Goal: Information Seeking & Learning: Learn about a topic

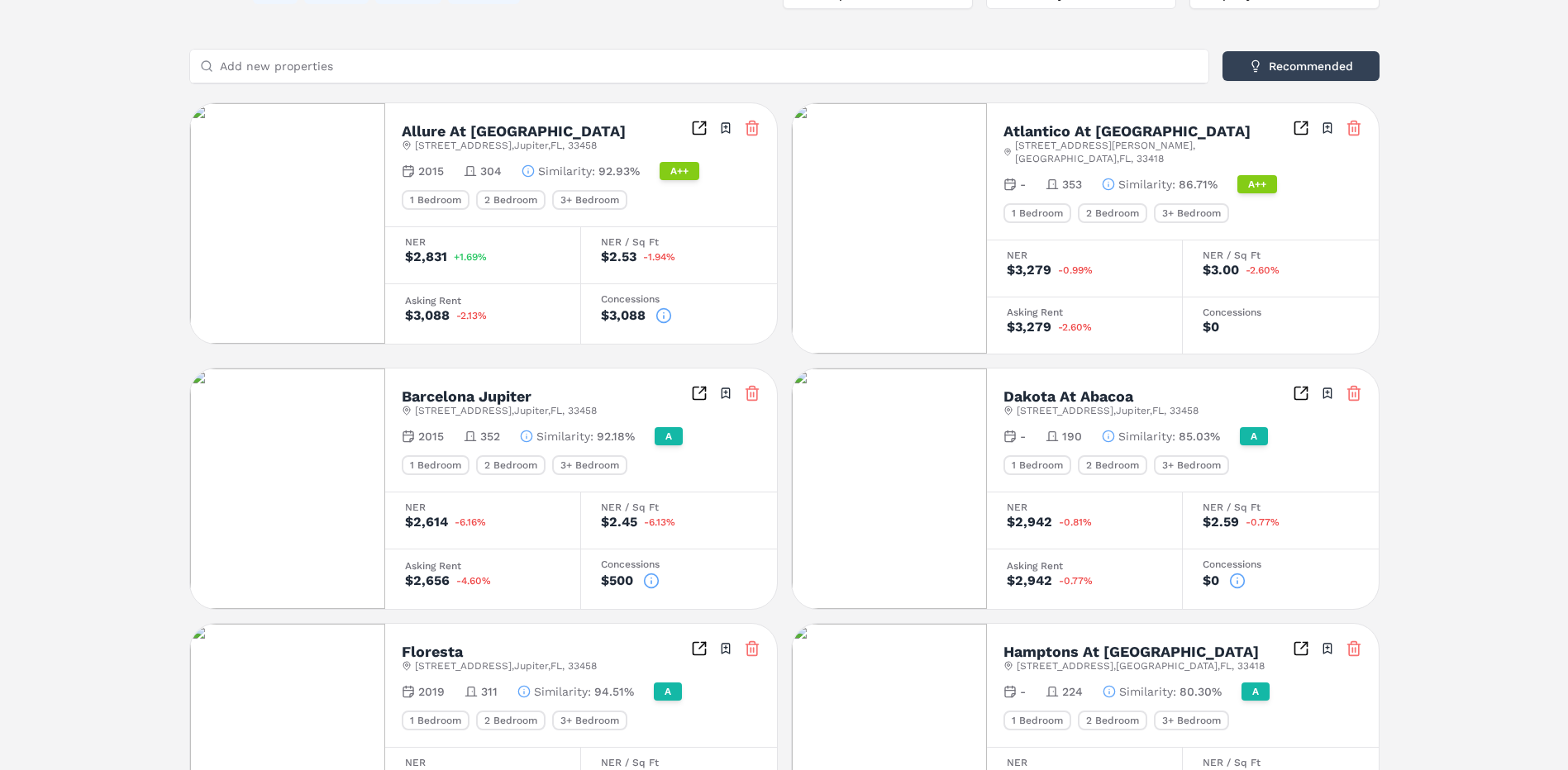
scroll to position [65, 0]
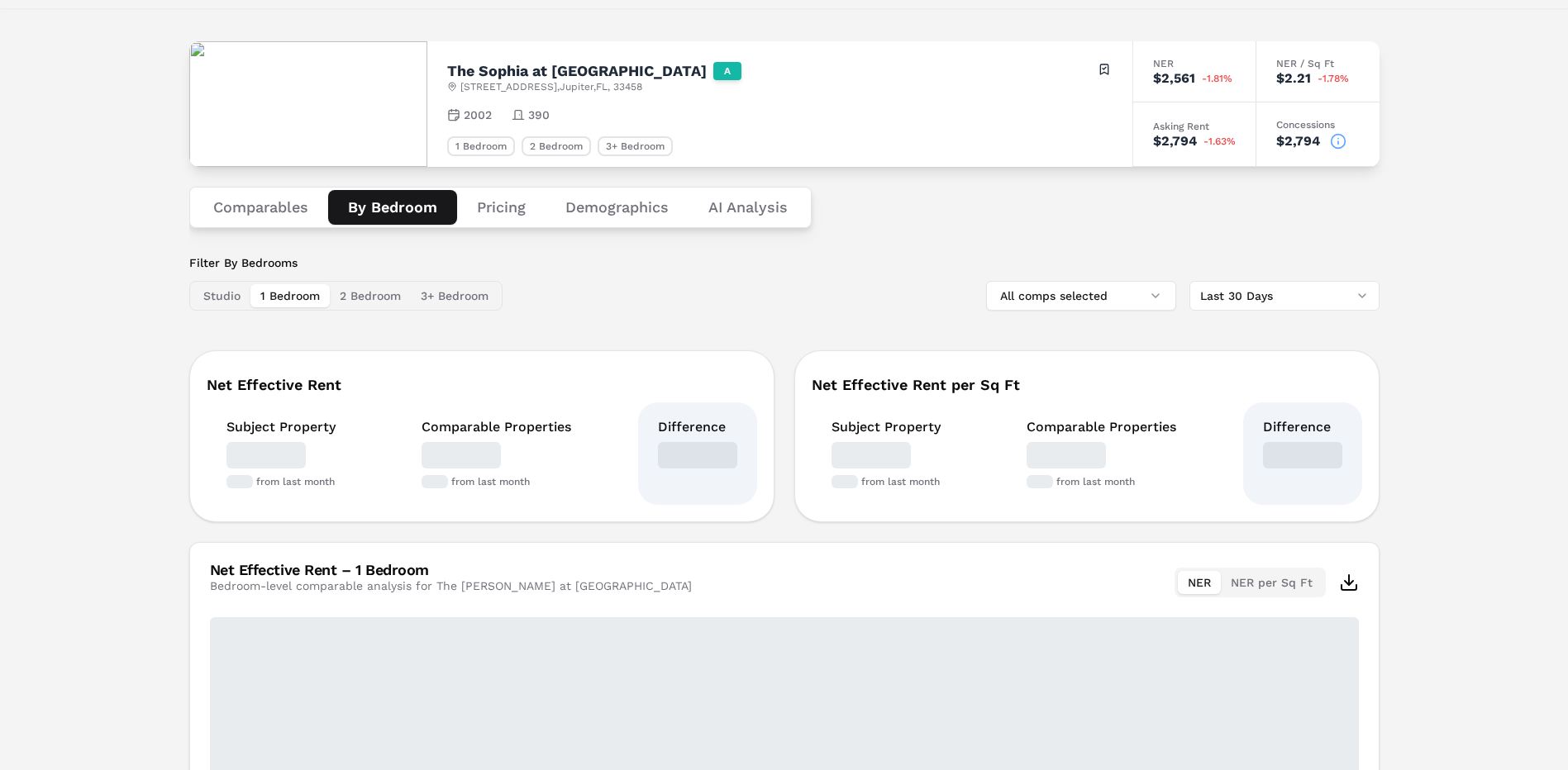
click at [404, 198] on button "By Bedroom" at bounding box center [392, 206] width 129 height 34
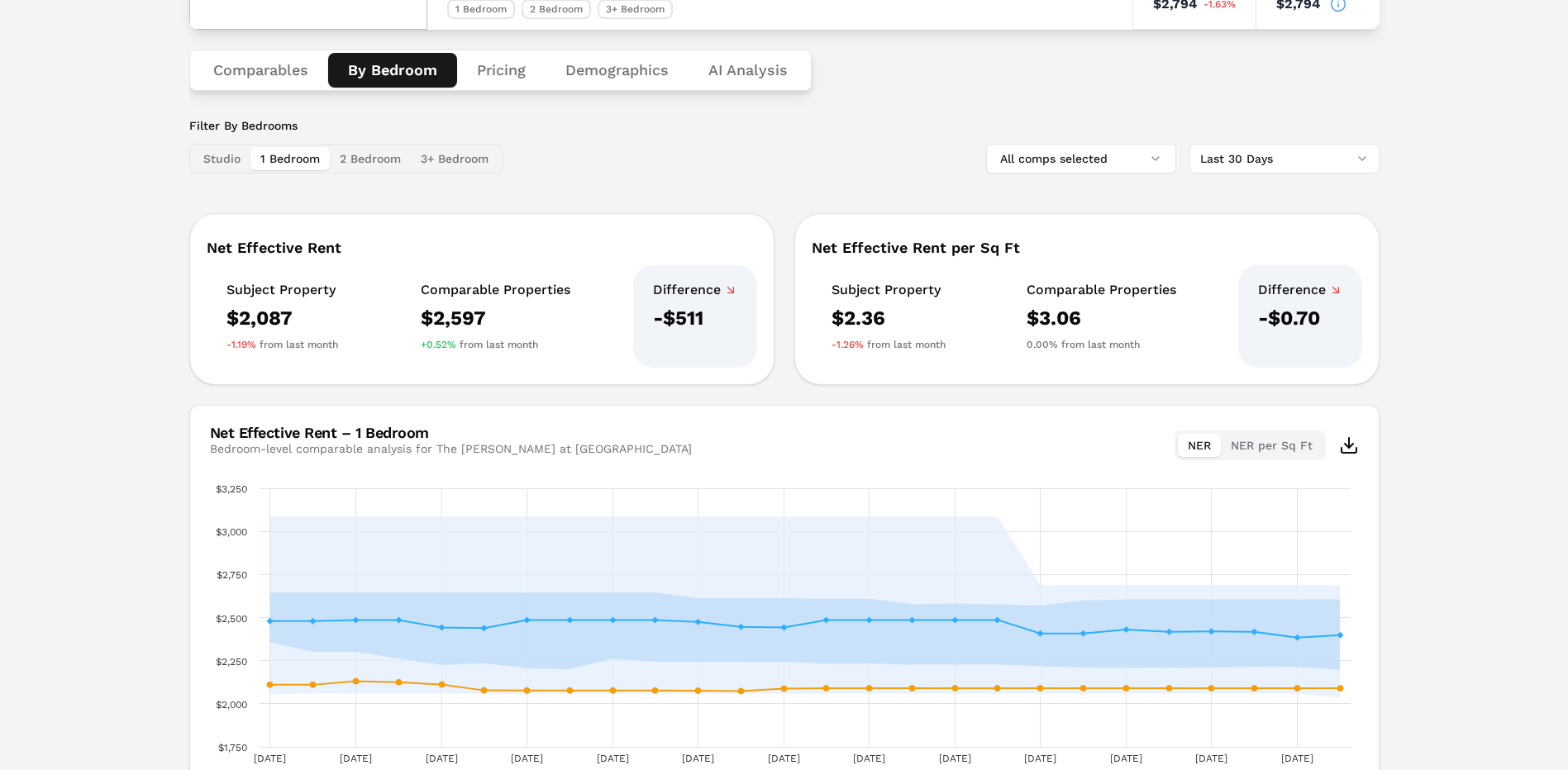
scroll to position [326, 0]
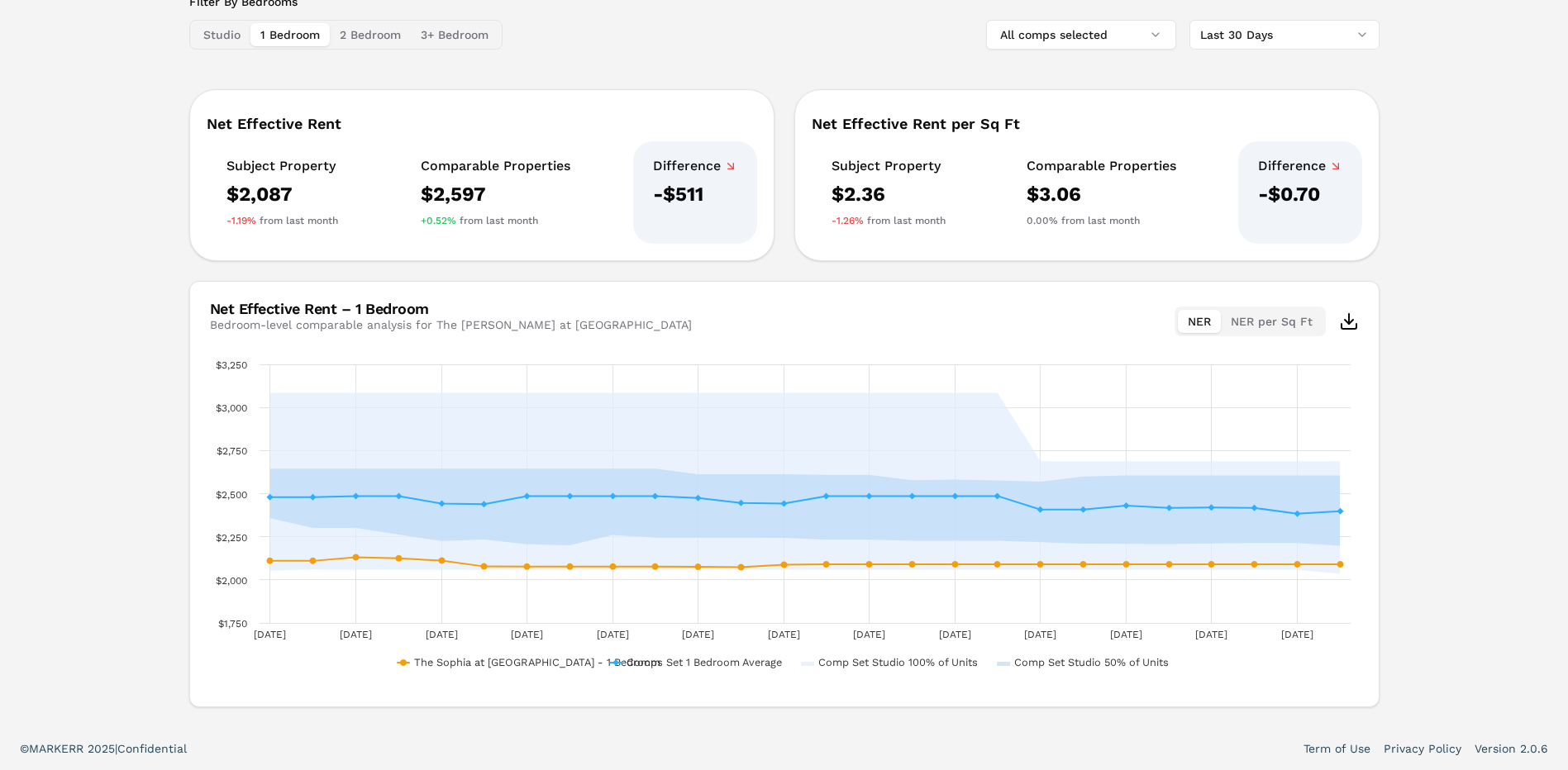
click at [213, 234] on div "Subject Property $2,087 -1.19% from last month" at bounding box center [282, 192] width 152 height 103
click at [375, 21] on div "Studio 1 Bedroom 2 Bedroom 3+ Bedroom" at bounding box center [346, 34] width 313 height 29
click at [380, 31] on button "2 Bedroom" at bounding box center [370, 35] width 81 height 23
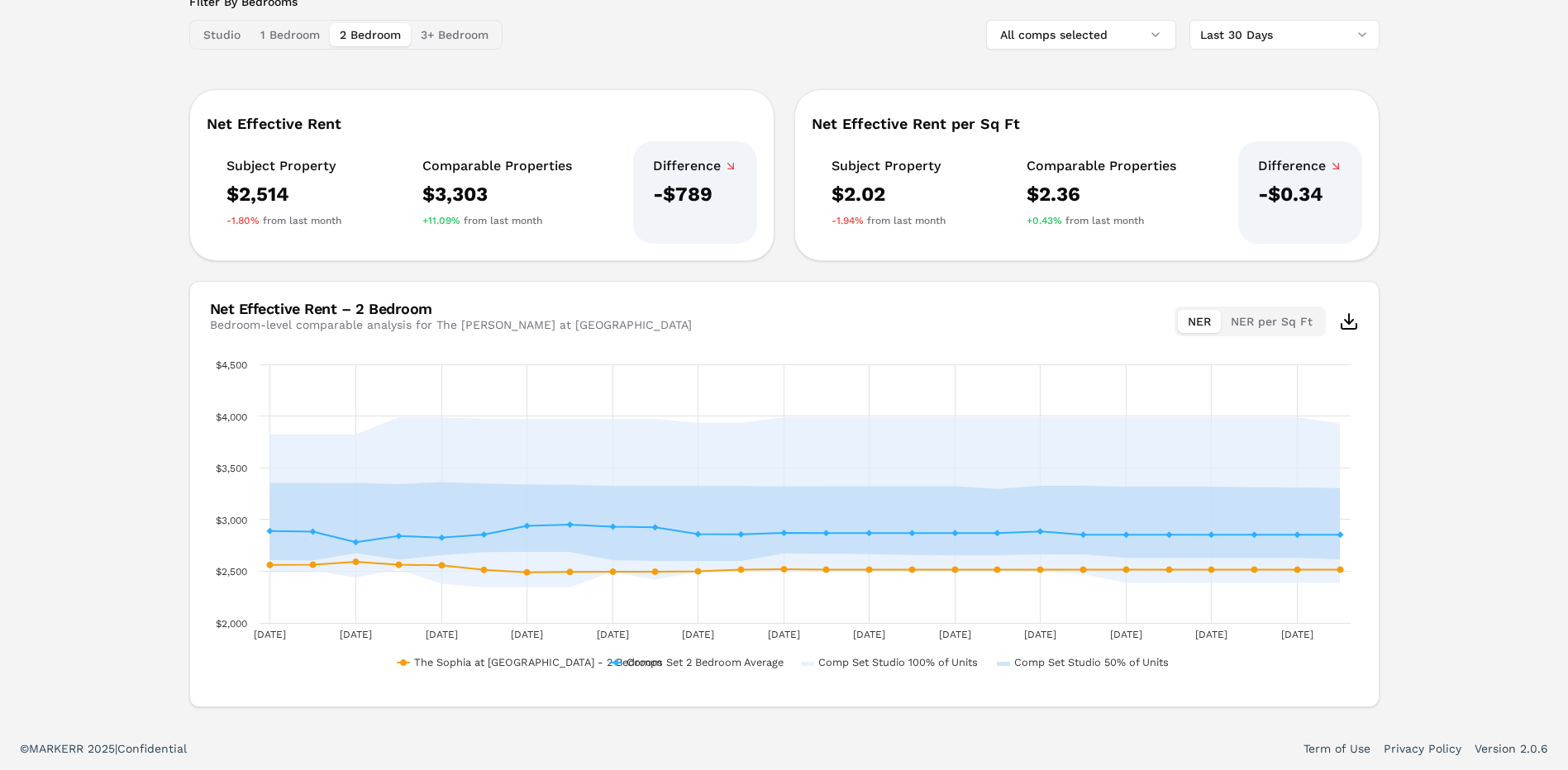
click at [477, 52] on div "Filter By Bedrooms Studio 1 Bedroom 2 Bedroom 3+ Bedroom All comps selected Las…" at bounding box center [784, 350] width 1190 height 714
click at [470, 31] on button "3+ Bedroom" at bounding box center [455, 35] width 88 height 23
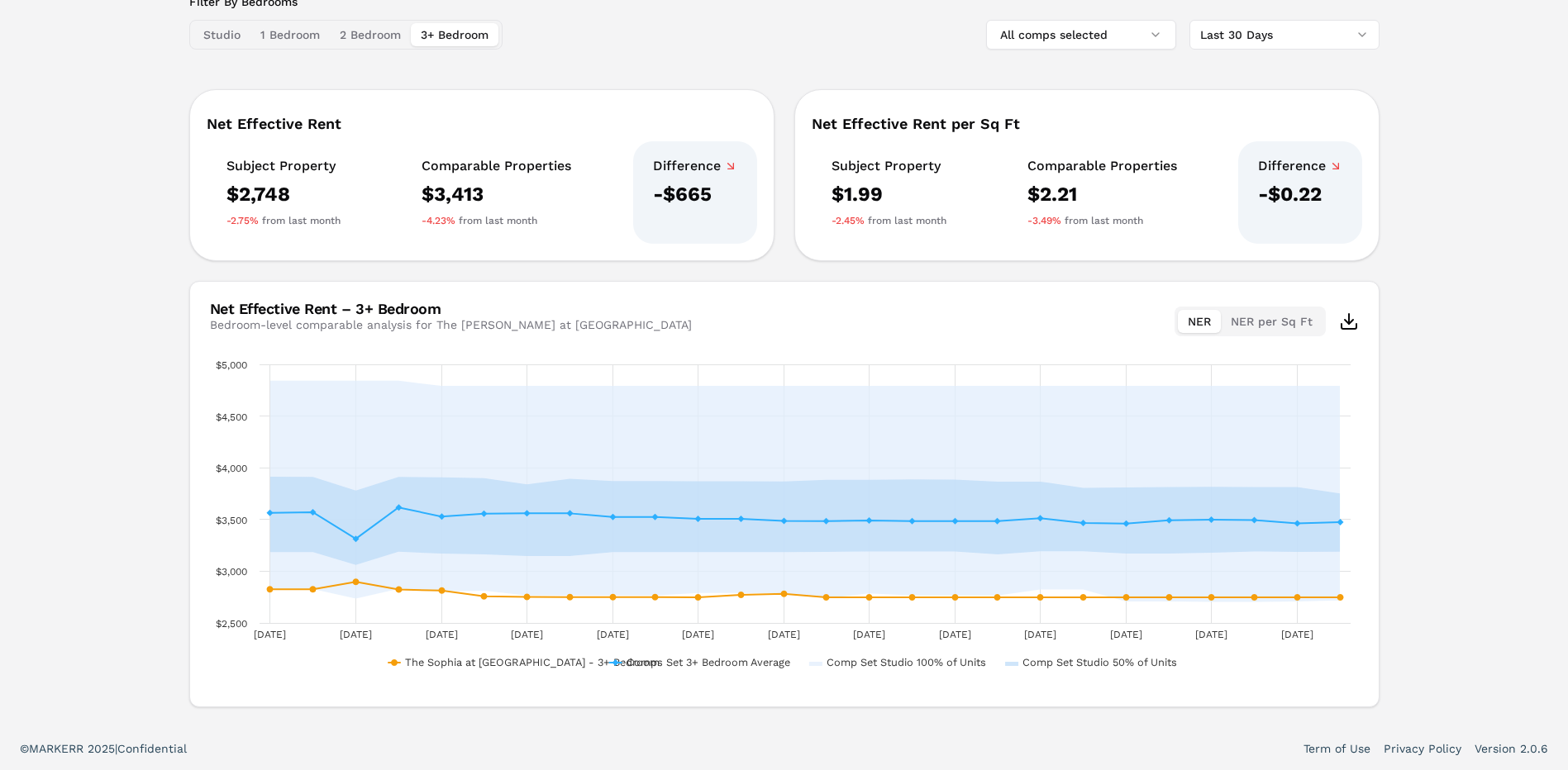
click at [1353, 333] on div "NER NER per Sq Ft" at bounding box center [1267, 321] width 184 height 29
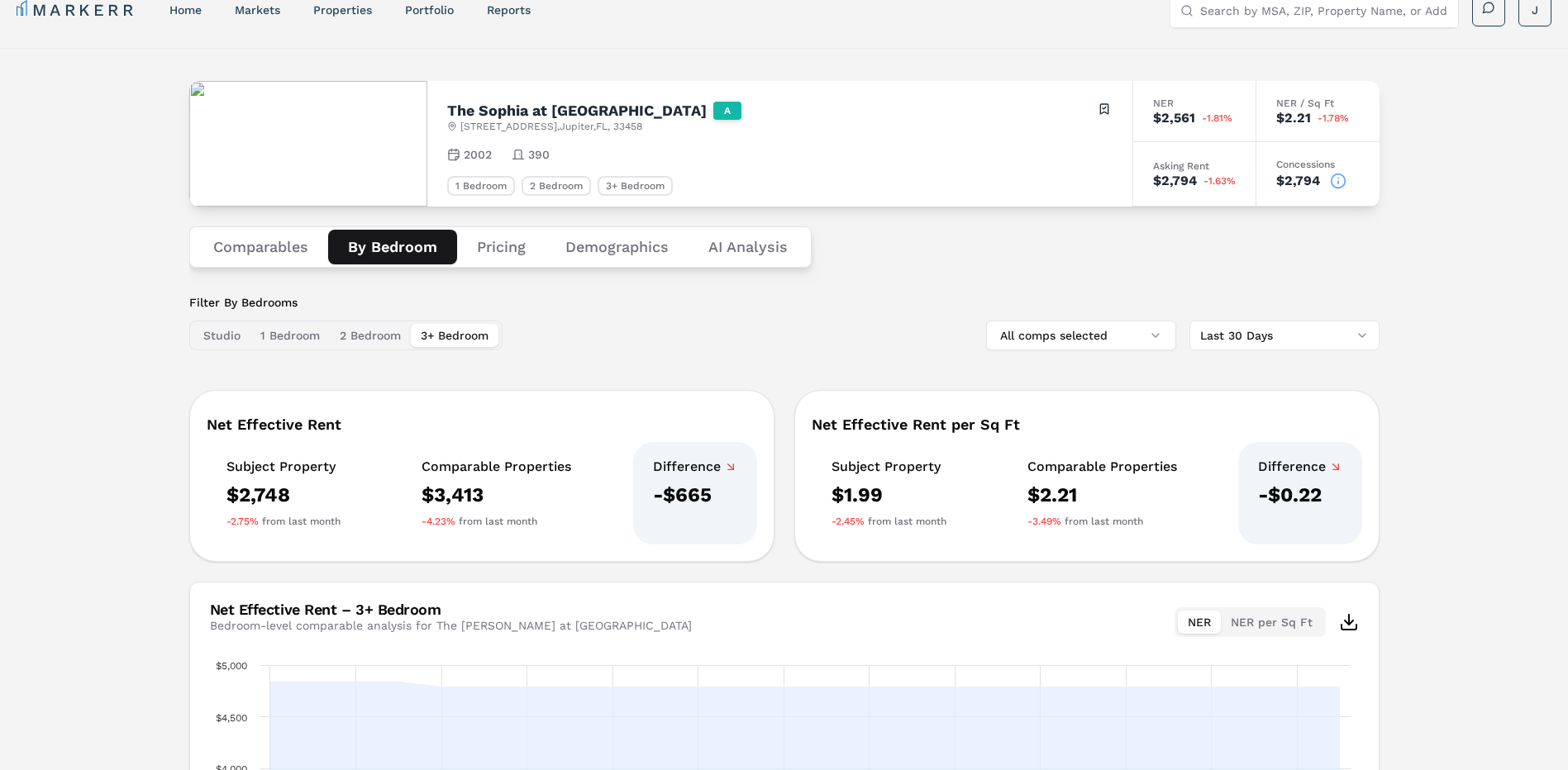
scroll to position [0, 0]
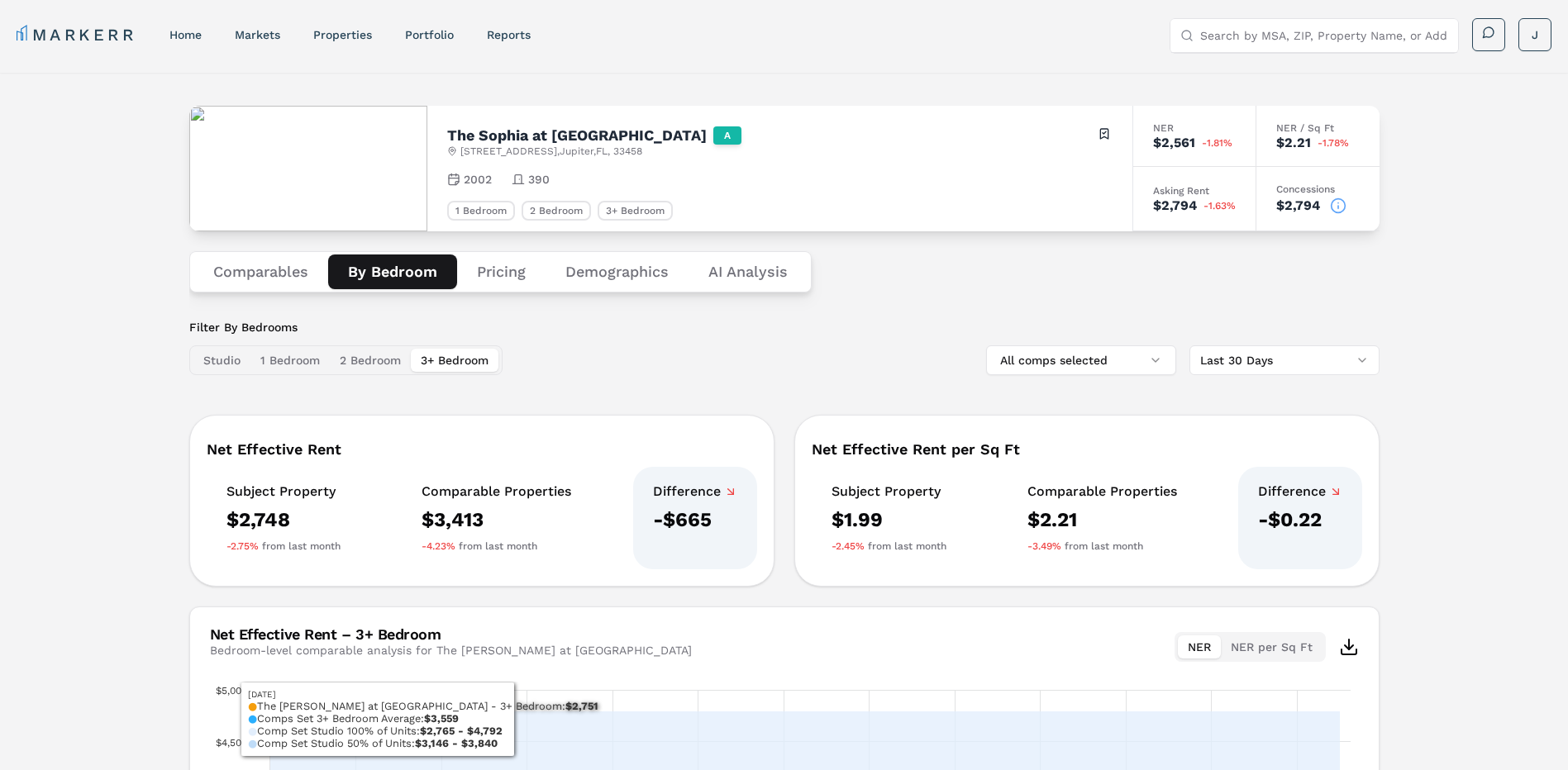
click at [482, 585] on div "Net Effective Rent Subject Property $2,748 -2.75% from last month Comparable Pr…" at bounding box center [482, 501] width 585 height 172
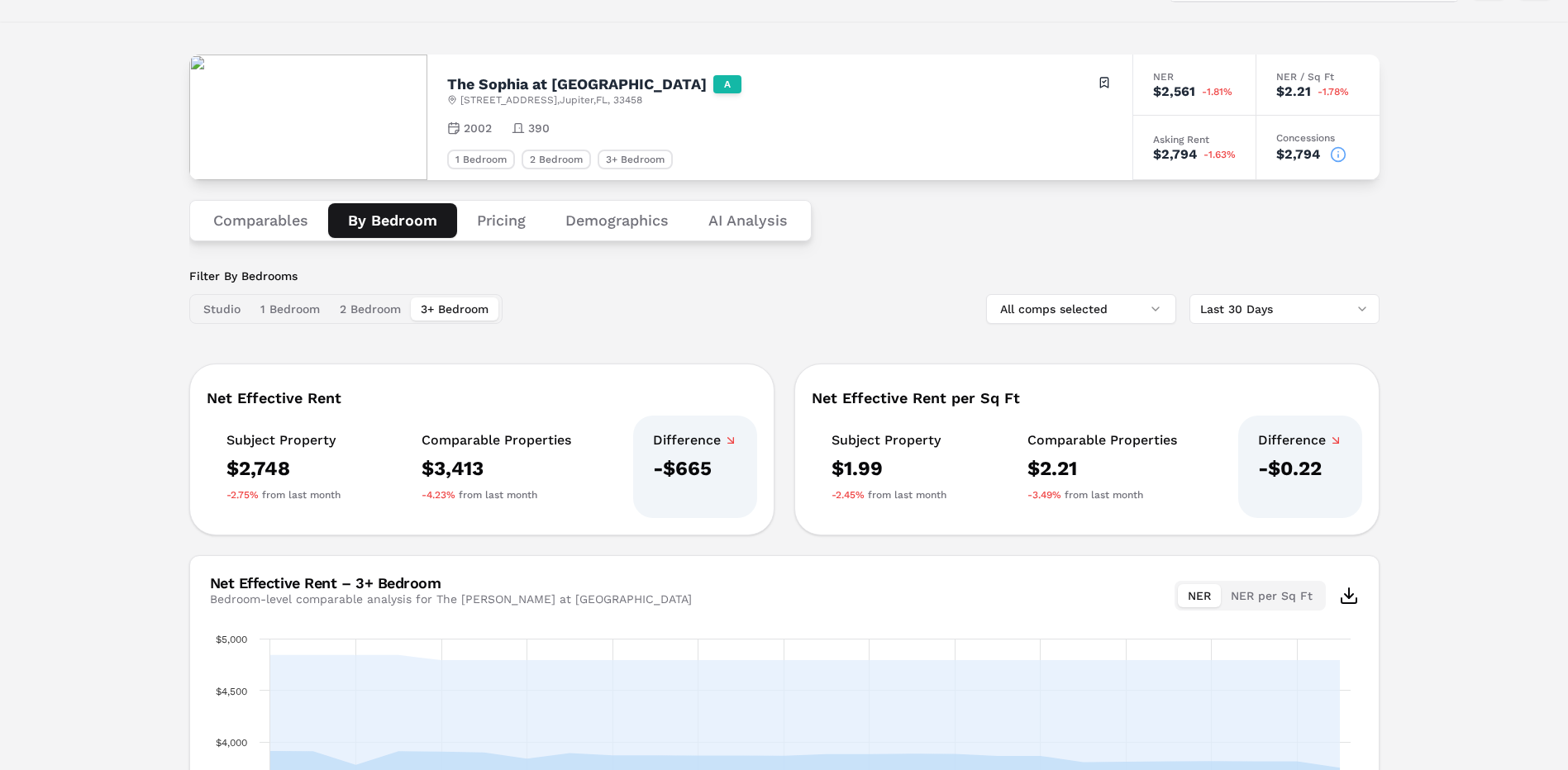
scroll to position [51, 0]
click at [495, 231] on button "Pricing" at bounding box center [501, 221] width 88 height 34
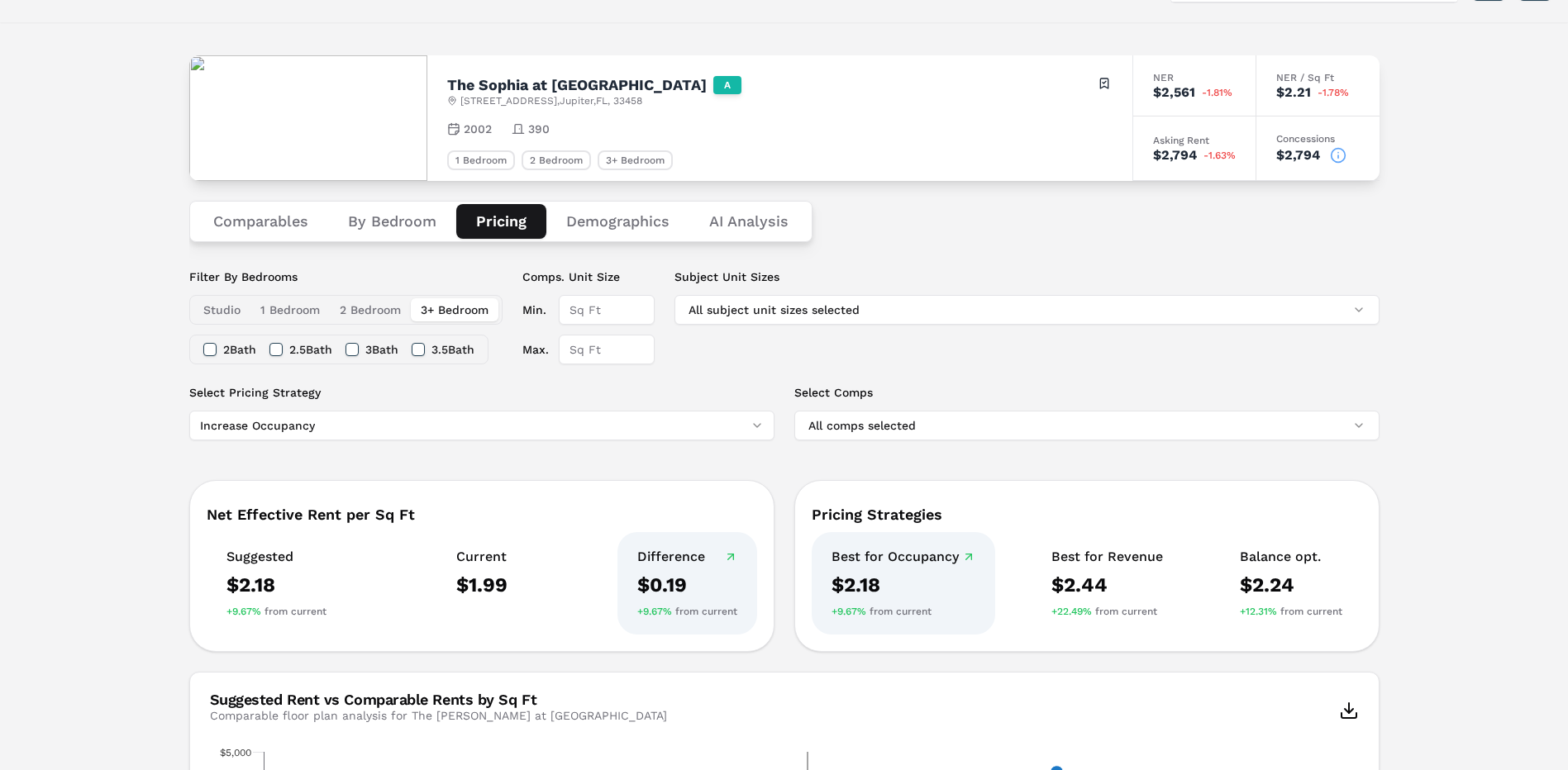
click at [646, 219] on button "Demographics" at bounding box center [618, 221] width 143 height 34
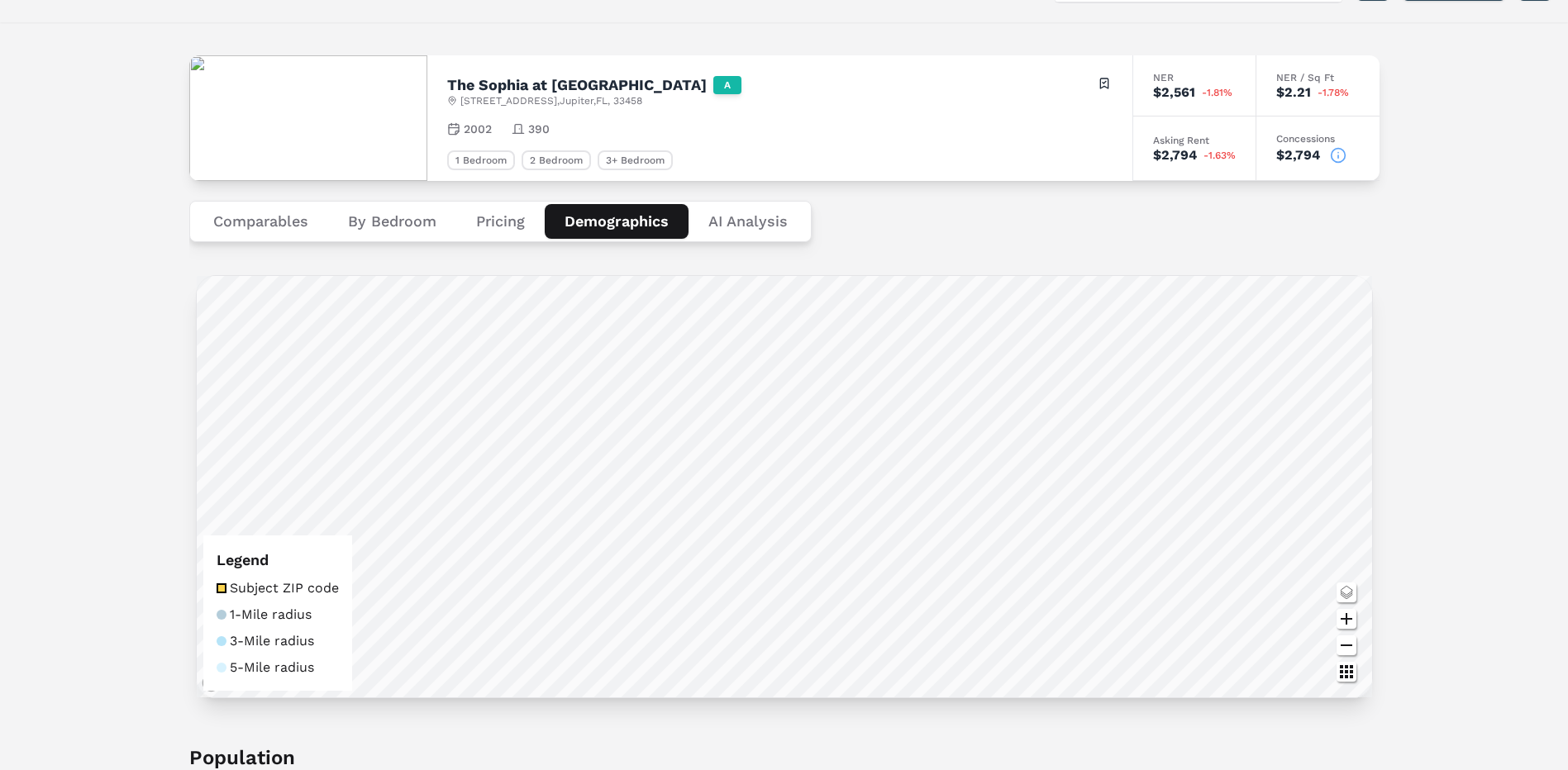
drag, startPoint x: 765, startPoint y: 214, endPoint x: 763, endPoint y: 225, distance: 11.2
click at [763, 225] on div "Comparables By Bedroom Pricing Demographics AI Analysis" at bounding box center [784, 221] width 1190 height 81
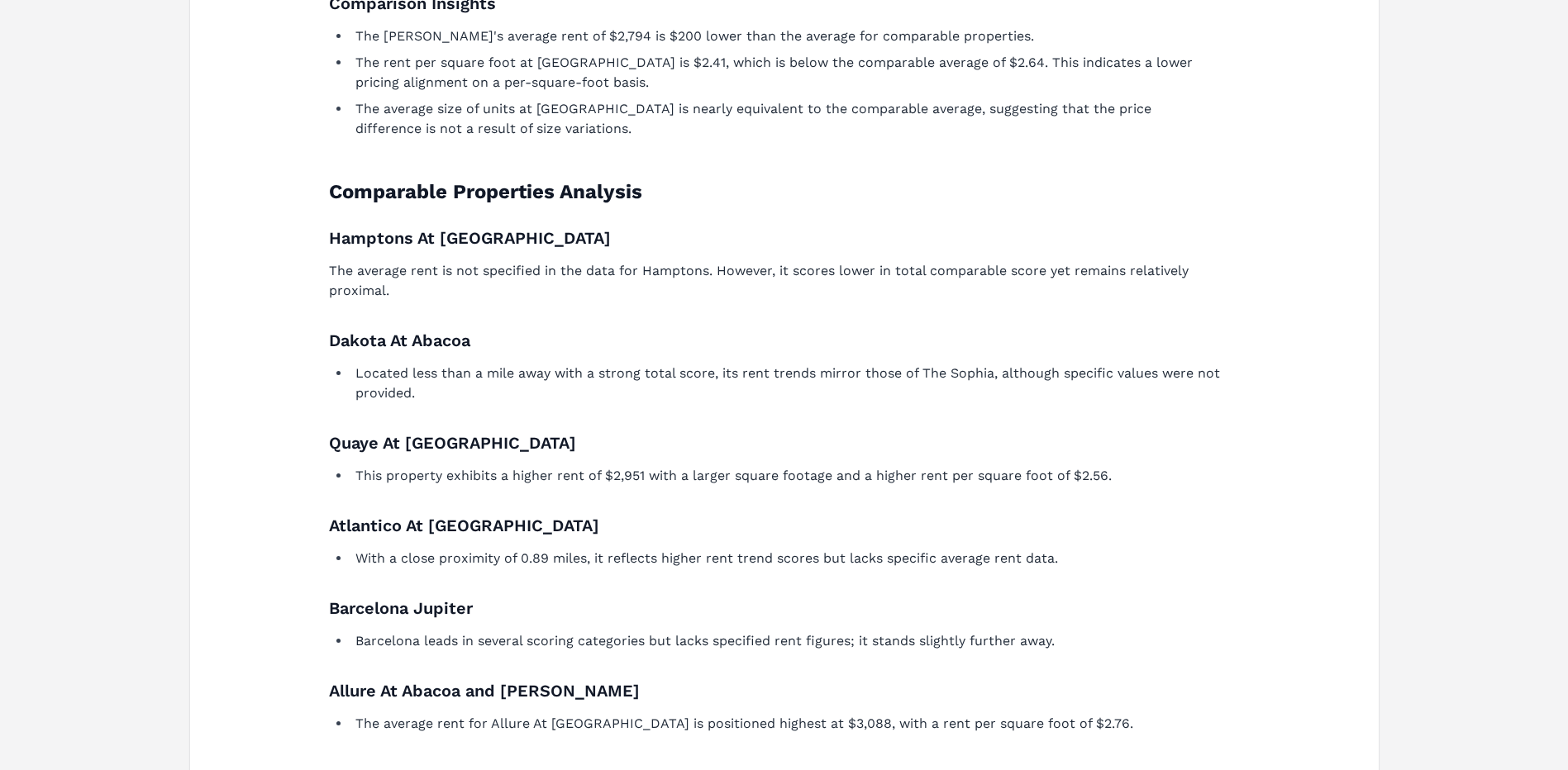
scroll to position [1043, 0]
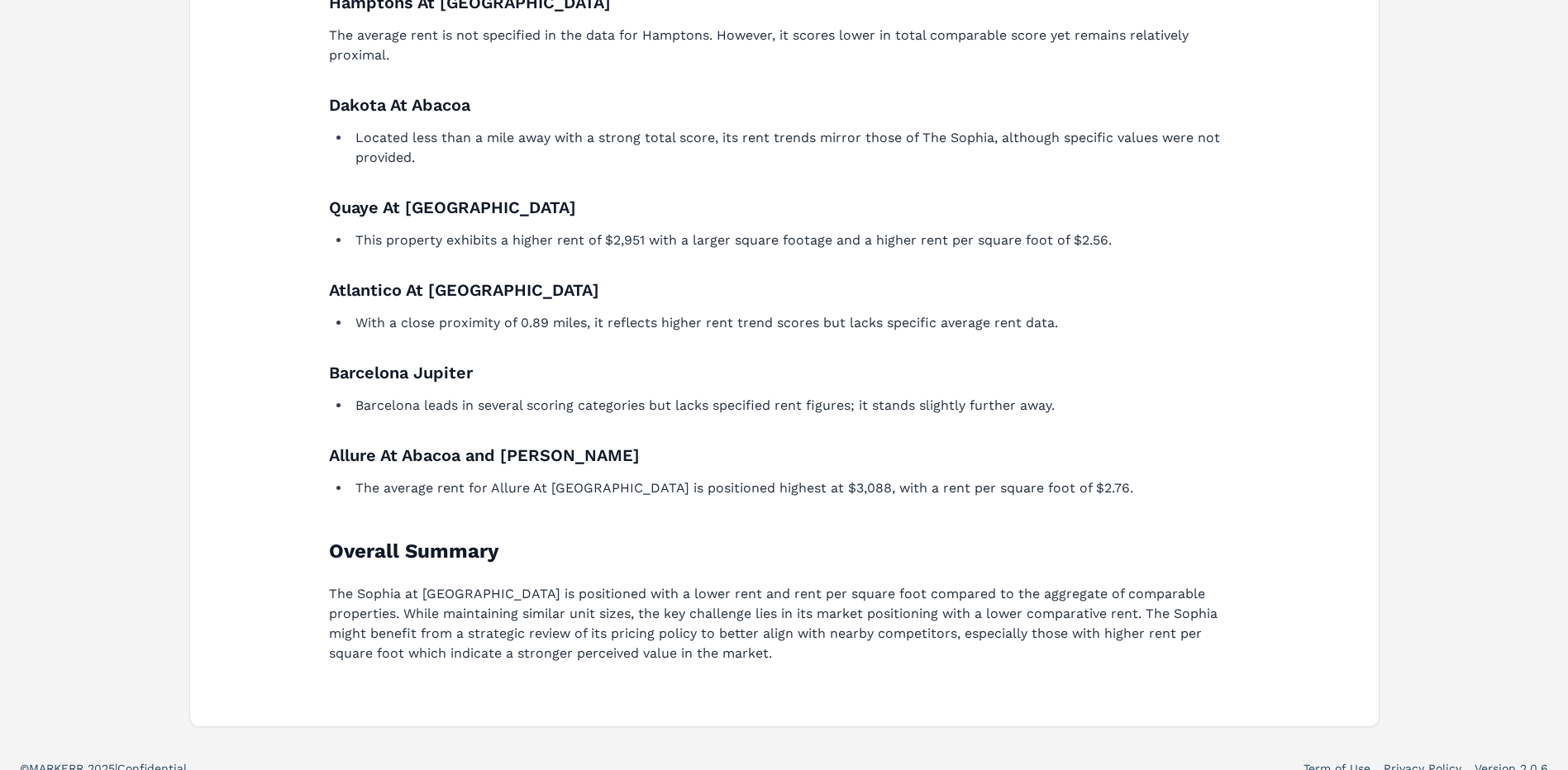
click at [298, 344] on div "Analysis for The [PERSON_NAME] at Abacoa Rent Trend Comparison The Sophia at [G…" at bounding box center [785, 22] width 1149 height 1369
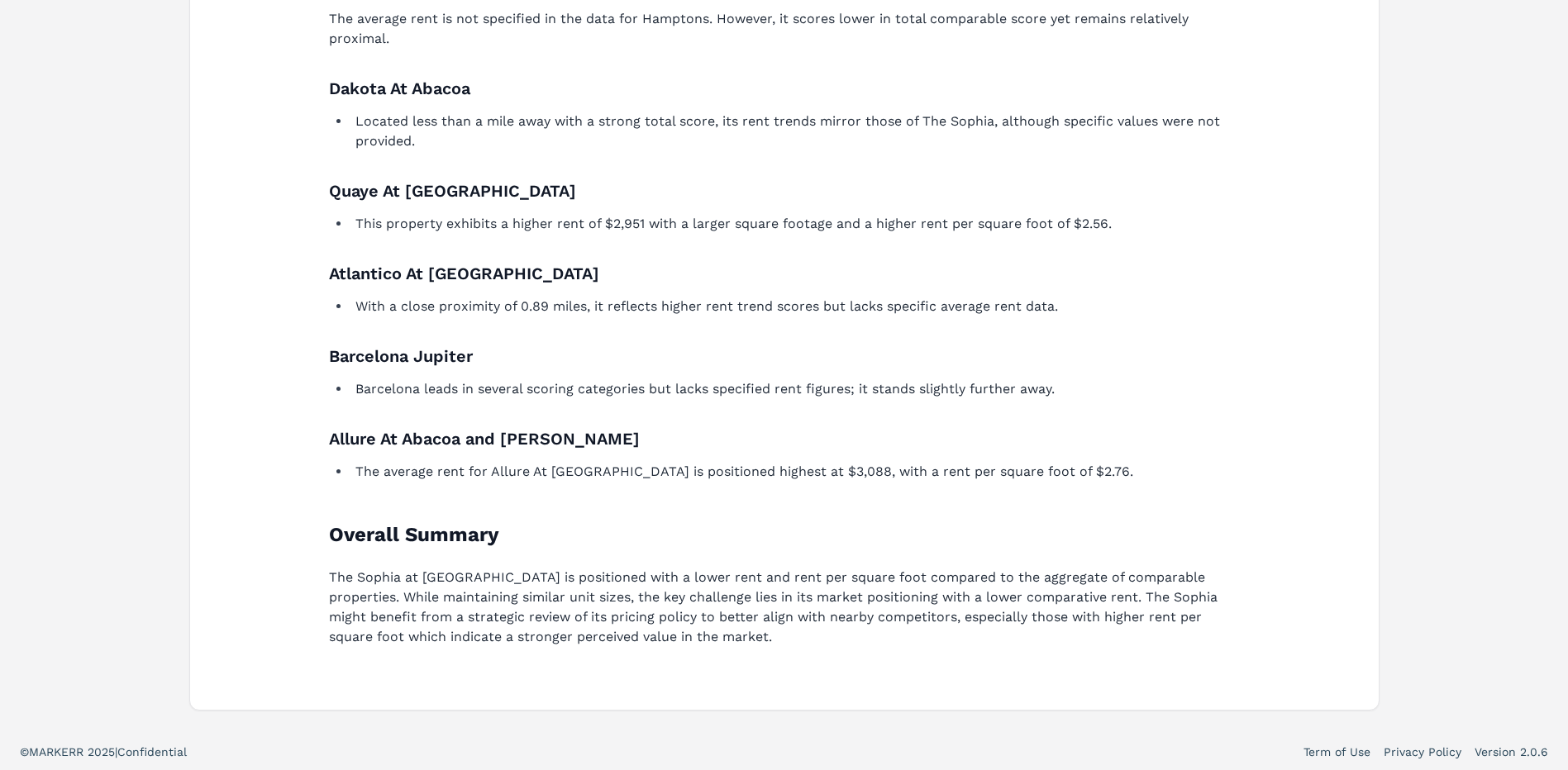
scroll to position [1063, 0]
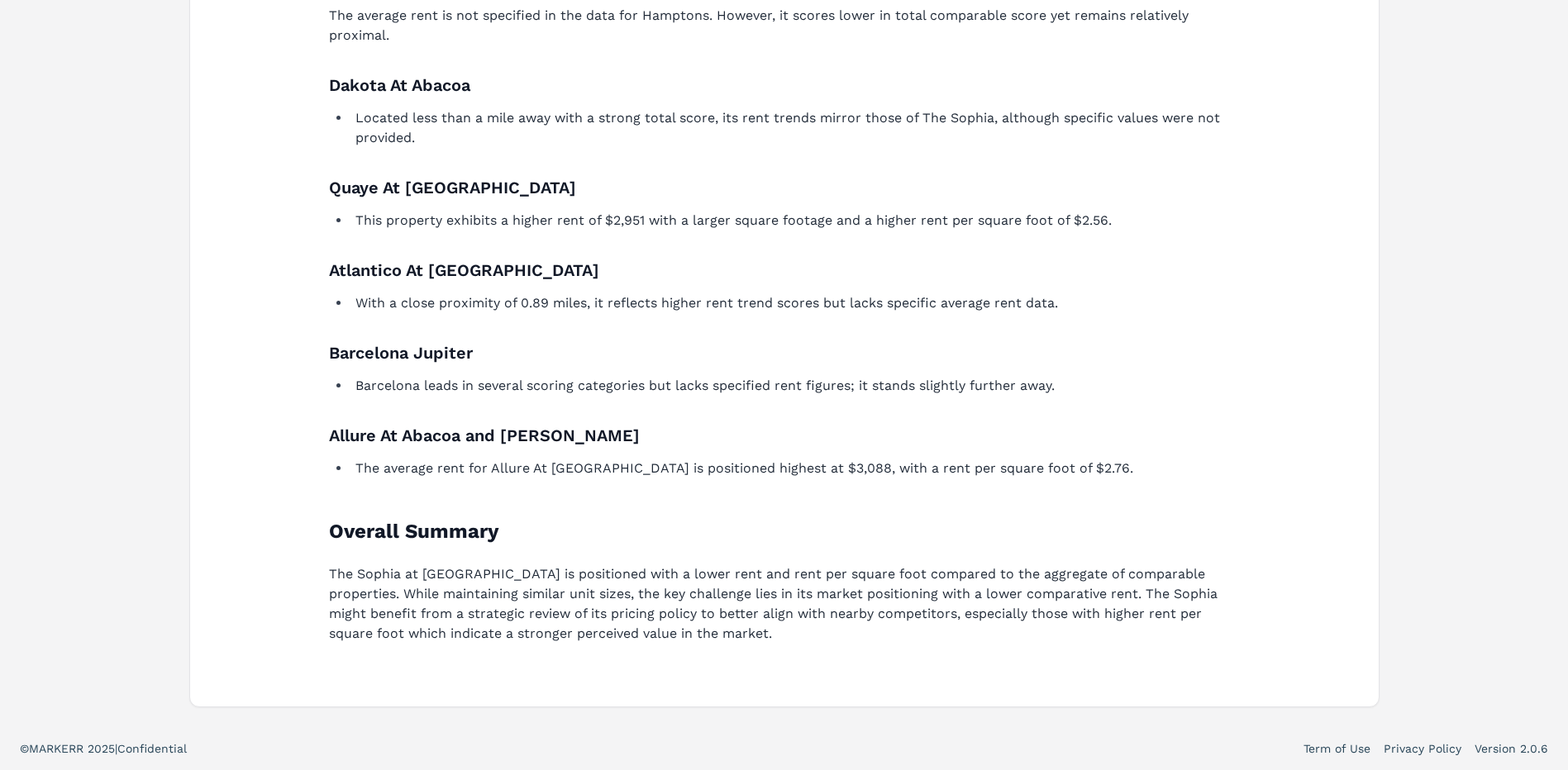
click at [274, 210] on div "Analysis for The [PERSON_NAME] at Abacoa Rent Trend Comparison The Sophia at [G…" at bounding box center [785, 2] width 1149 height 1369
